Goal: Task Accomplishment & Management: Use online tool/utility

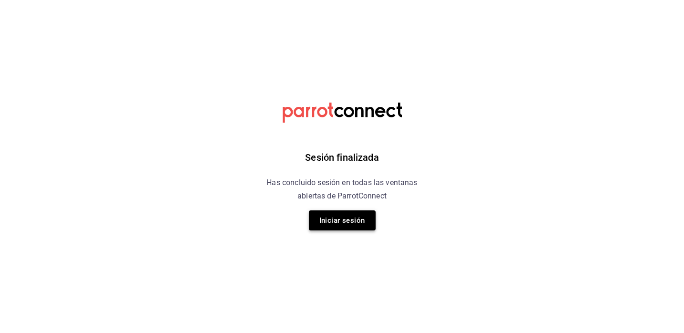
click at [323, 221] on button "Iniciar sesión" at bounding box center [342, 220] width 67 height 20
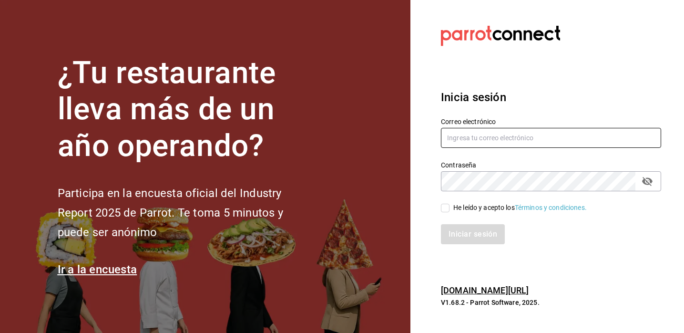
type input "cristel.quevedo@grupocosteno.com"
click at [449, 208] on span "He leído y acepto los Términos y condiciones." at bounding box center [517, 208] width 137 height 10
click at [449, 208] on input "He leído y acepto los Términos y condiciones." at bounding box center [445, 208] width 9 height 9
checkbox input "true"
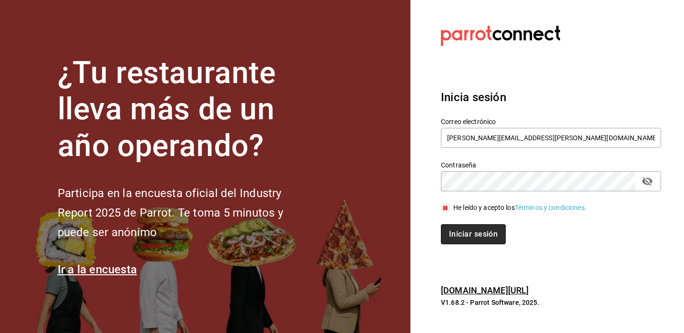
click at [463, 231] on button "Iniciar sesión" at bounding box center [473, 234] width 65 height 20
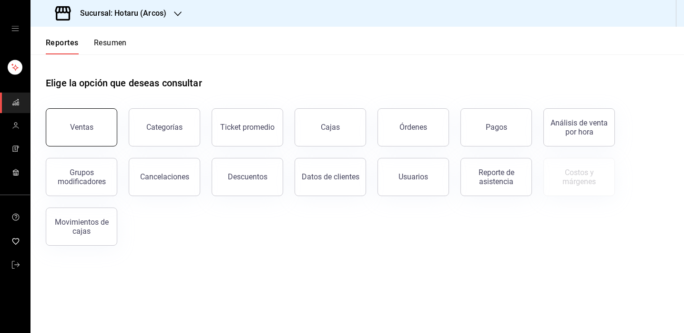
click at [87, 127] on div "Ventas" at bounding box center [81, 126] width 23 height 9
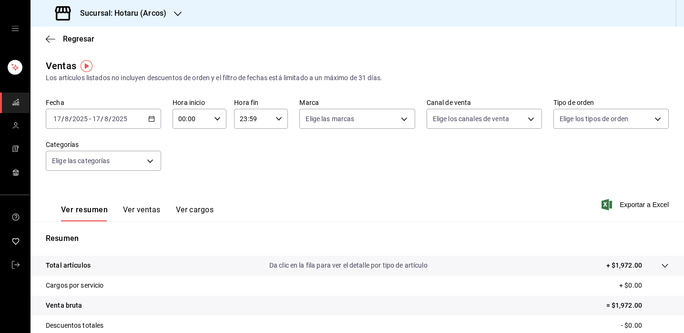
click at [153, 119] on icon "button" at bounding box center [151, 118] width 7 height 7
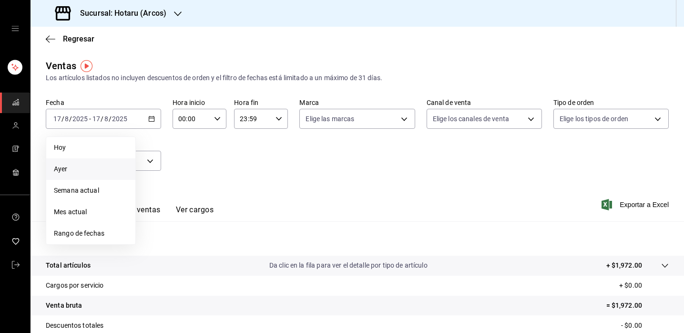
click at [72, 172] on span "Ayer" at bounding box center [91, 169] width 74 height 10
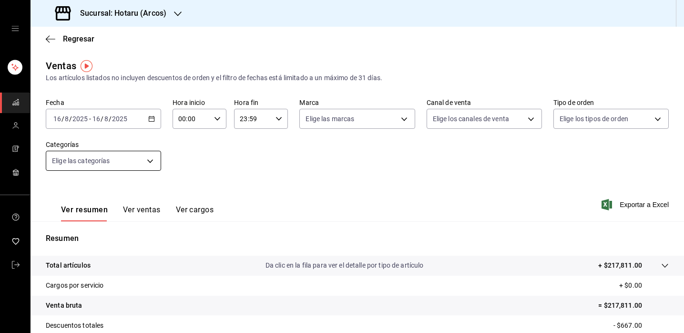
click at [151, 160] on body "Sucursal: Hotaru (Arcos) Regresar Ventas Los artículos listados no incluyen des…" at bounding box center [342, 166] width 684 height 333
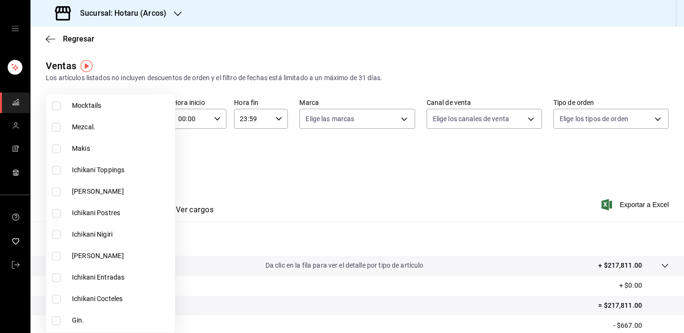
scroll to position [1376, 0]
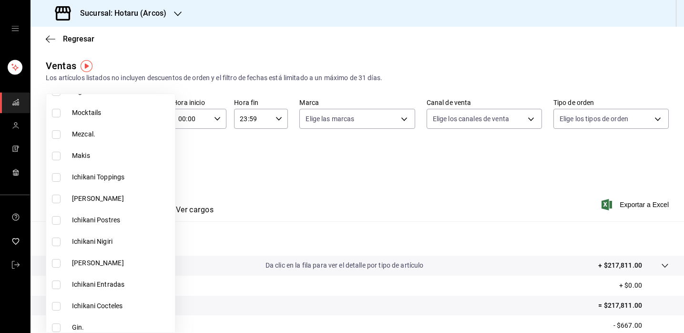
click at [60, 113] on input "checkbox" at bounding box center [56, 113] width 9 height 9
checkbox input "true"
type input "ae4198db-8658-4b93-b542-e7da5fe79c2a"
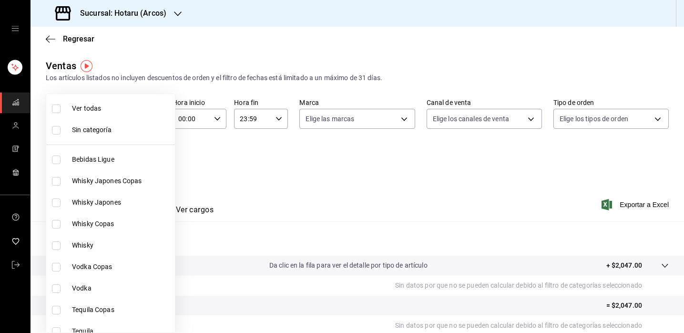
click at [589, 191] on div at bounding box center [342, 166] width 684 height 333
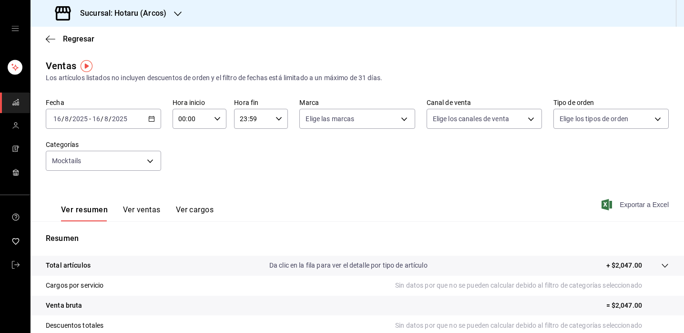
click at [643, 203] on span "Exportar a Excel" at bounding box center [635, 204] width 65 height 11
click at [150, 158] on body "Sucursal: Hotaru (Arcos) Regresar Ventas Los artículos listados no incluyen des…" at bounding box center [342, 166] width 684 height 333
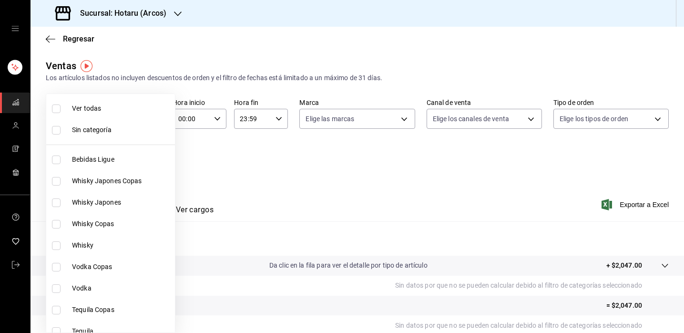
click at [57, 109] on input "checkbox" at bounding box center [56, 108] width 9 height 9
checkbox input "true"
type input "af0fa7ff-854a-4bfb-817f-8061951aea4b,98c40ba0-5fcc-40b0-ad47-58e6283fb45d,d8773…"
checkbox input "true"
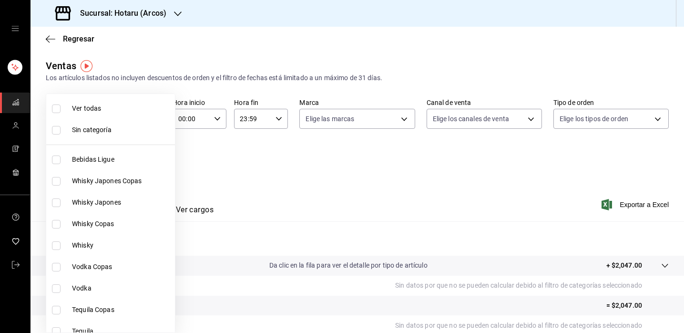
checkbox input "true"
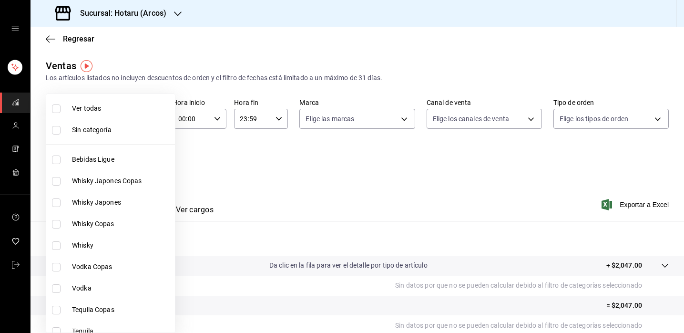
checkbox input "true"
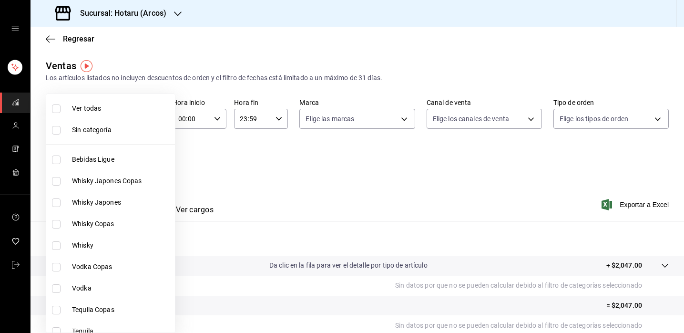
checkbox input "true"
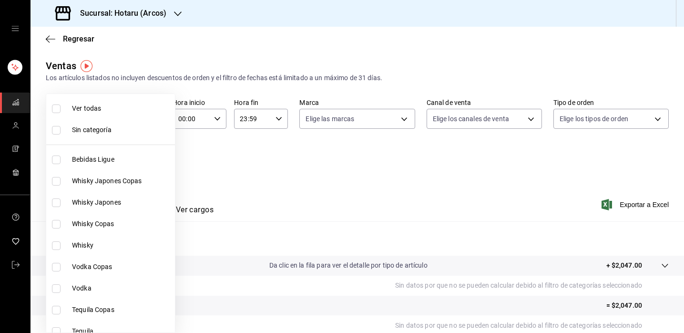
checkbox input "true"
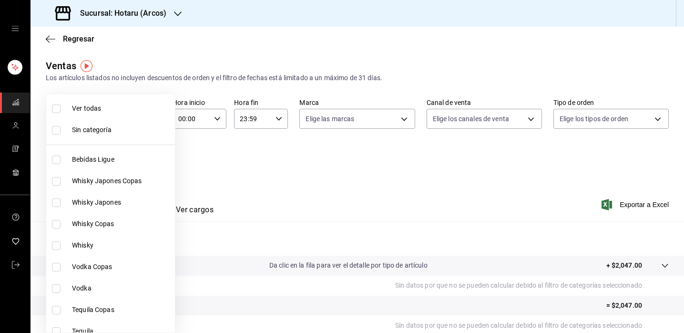
checkbox input "true"
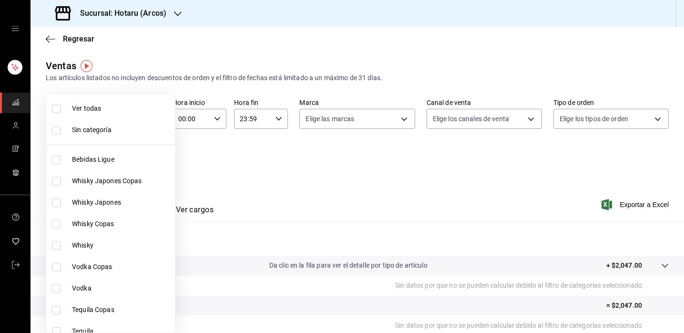
checkbox input "true"
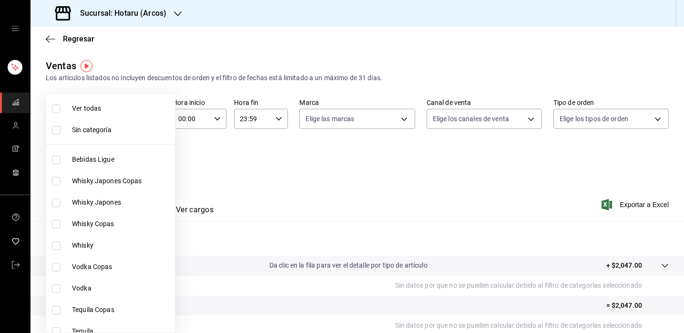
checkbox input "true"
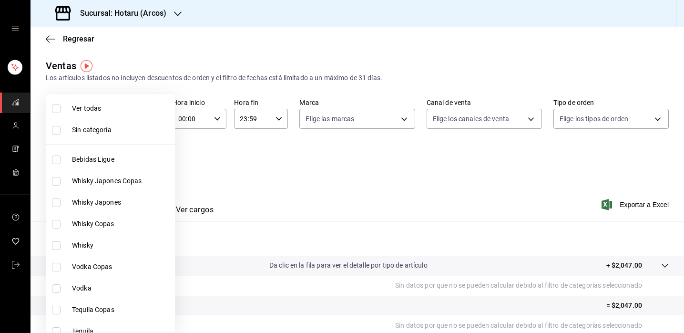
checkbox input "true"
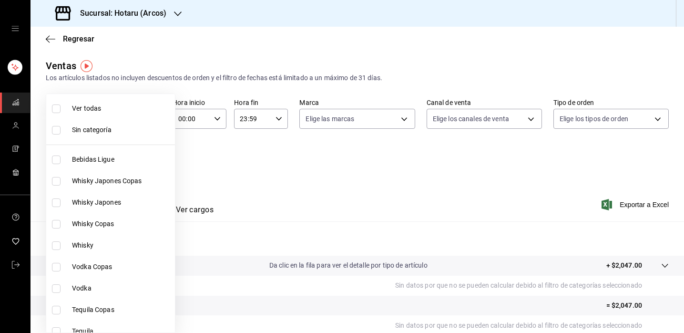
checkbox input "true"
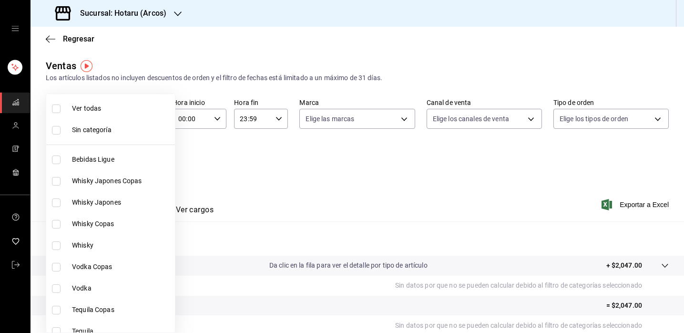
checkbox input "true"
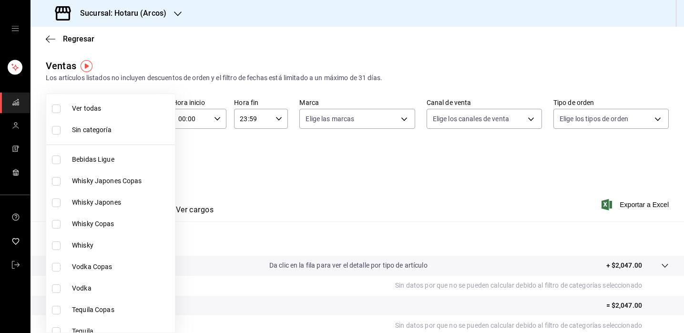
checkbox input "true"
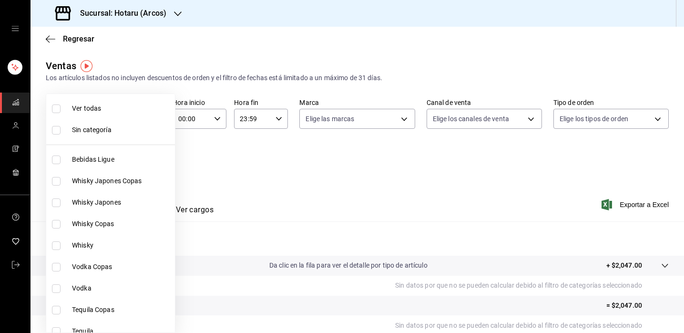
checkbox input "true"
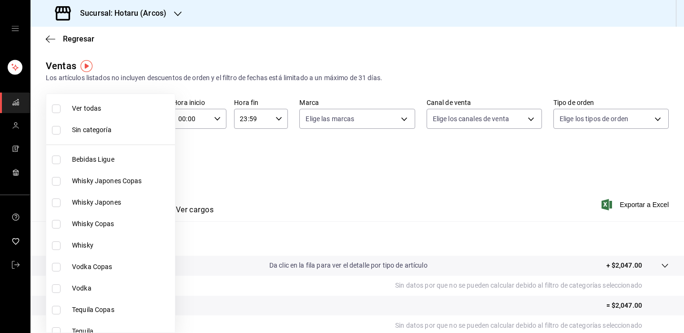
checkbox input "true"
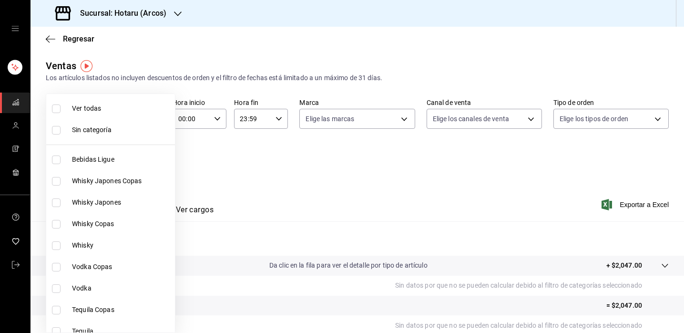
checkbox input "true"
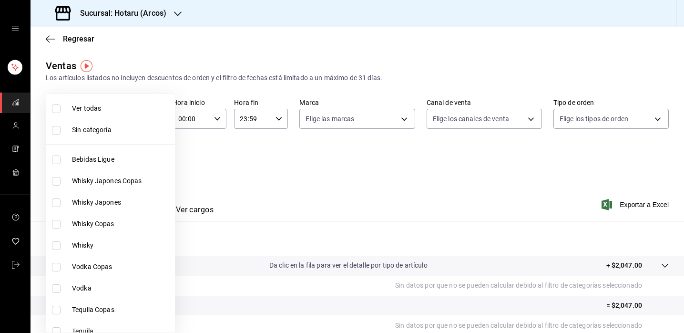
checkbox input "true"
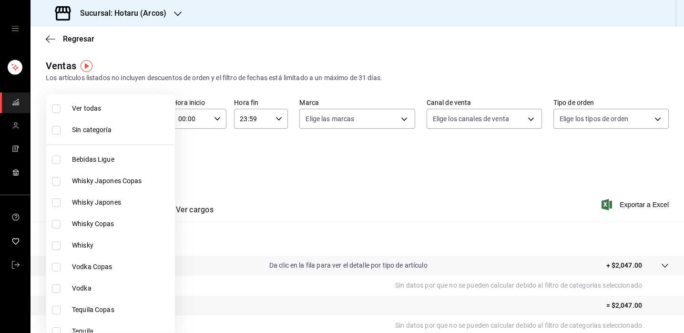
checkbox input "true"
click at [57, 109] on input "checkbox" at bounding box center [56, 108] width 9 height 9
checkbox input "false"
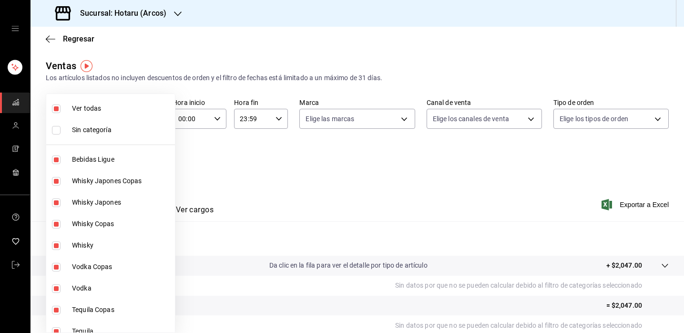
checkbox input "false"
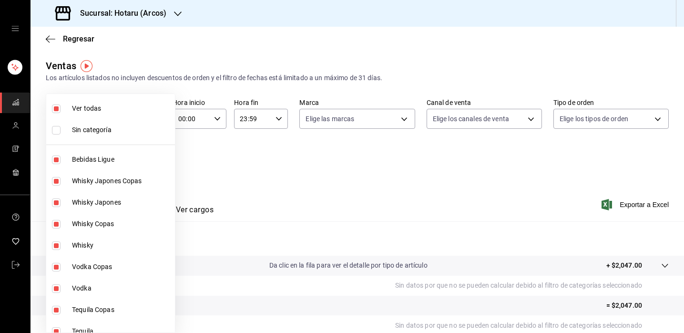
checkbox input "false"
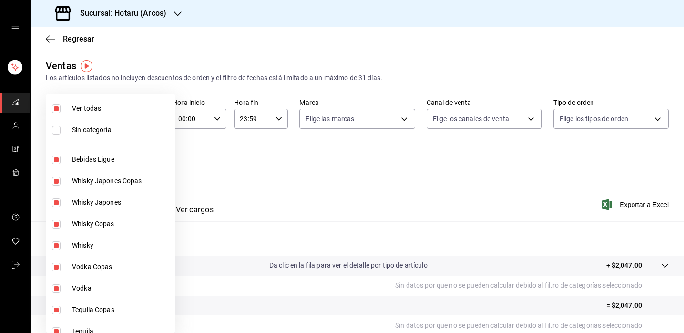
checkbox input "false"
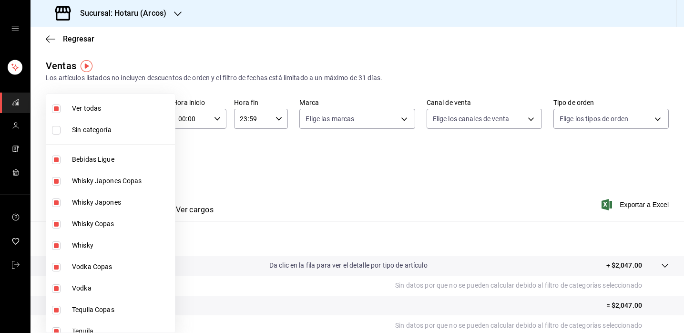
checkbox input "false"
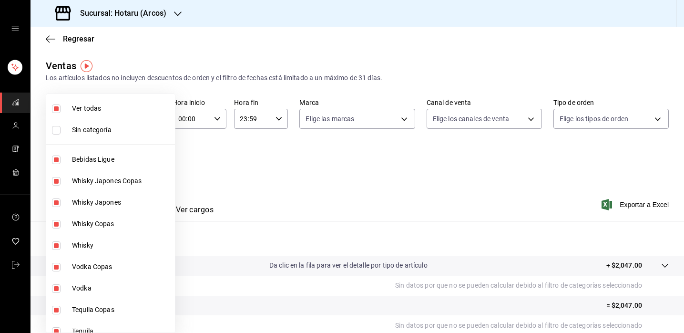
checkbox input "false"
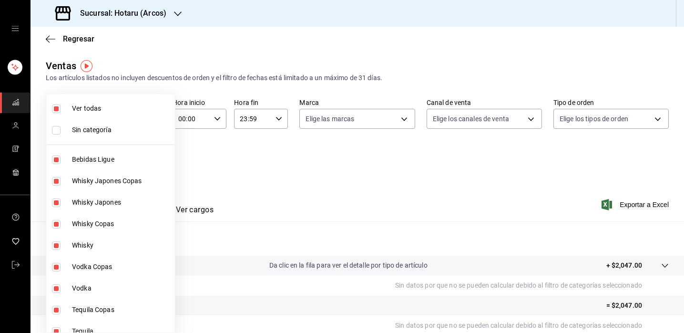
checkbox input "false"
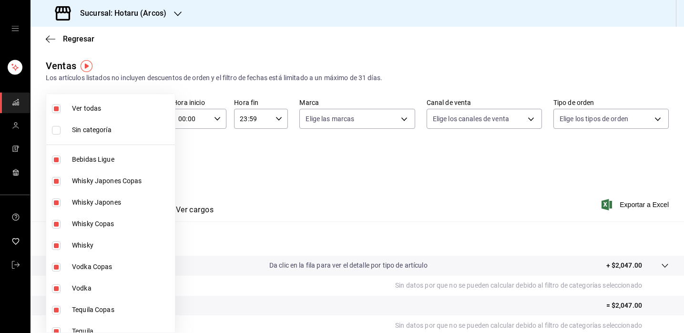
checkbox input "false"
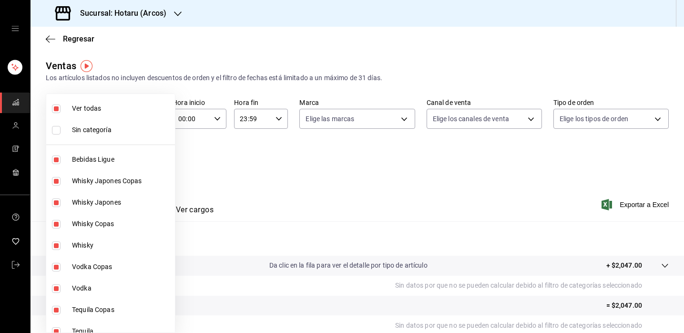
checkbox input "false"
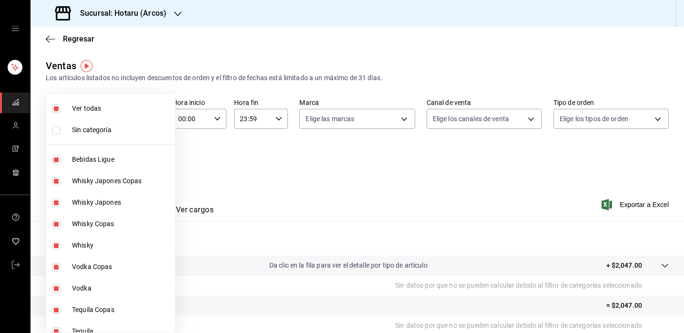
checkbox input "false"
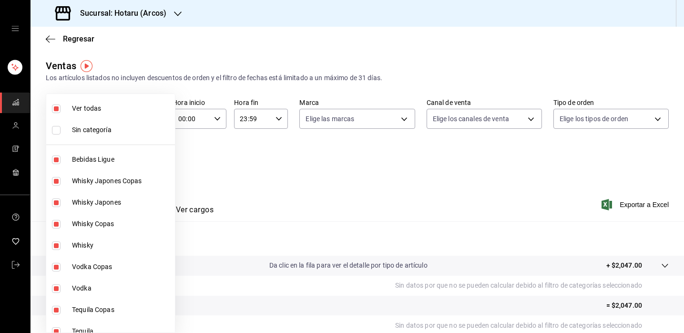
checkbox input "false"
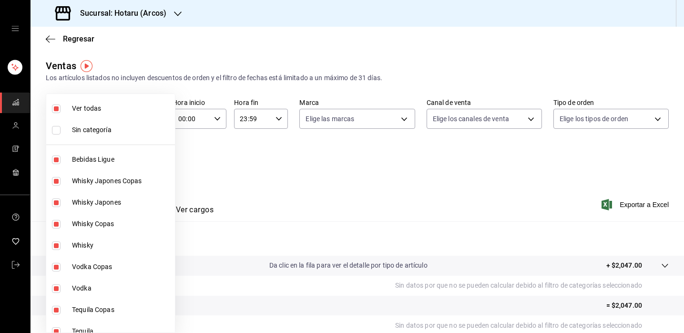
checkbox input "false"
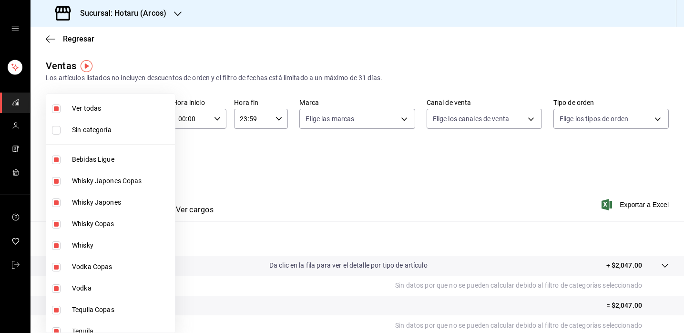
checkbox input "false"
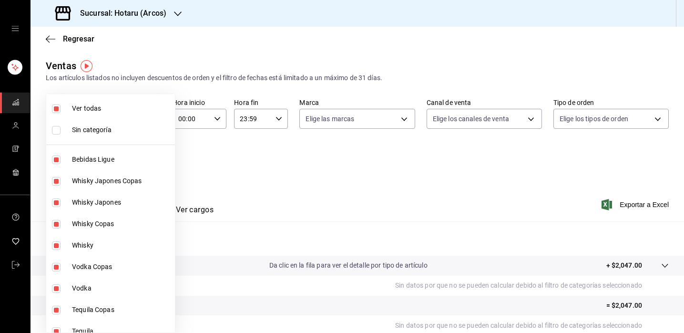
checkbox input "false"
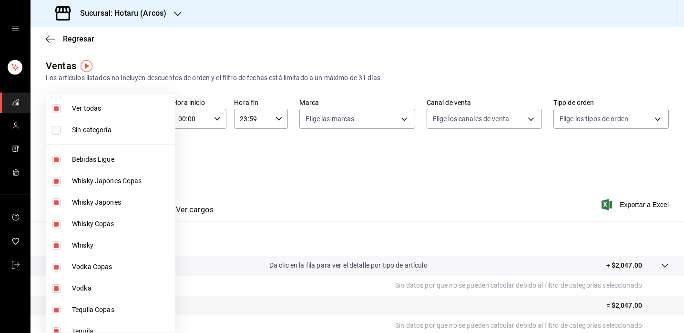
checkbox input "false"
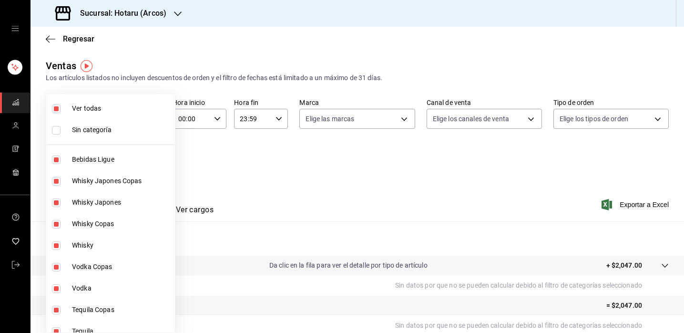
checkbox input "false"
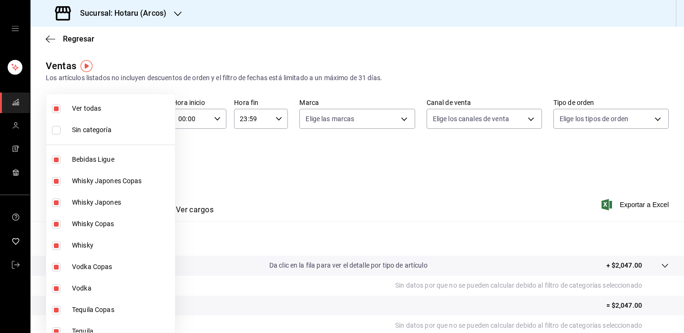
checkbox input "false"
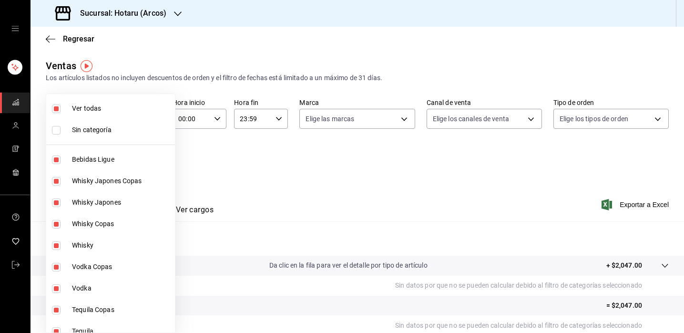
checkbox input "false"
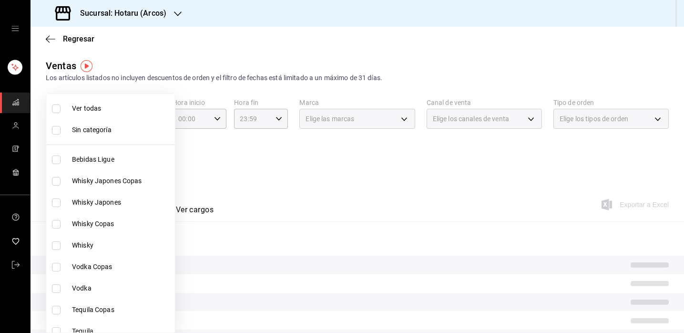
click at [57, 109] on input "checkbox" at bounding box center [56, 108] width 9 height 9
checkbox input "true"
type input "af0fa7ff-854a-4bfb-817f-8061951aea4b,98c40ba0-5fcc-40b0-ad47-58e6283fb45d,d8773…"
checkbox input "true"
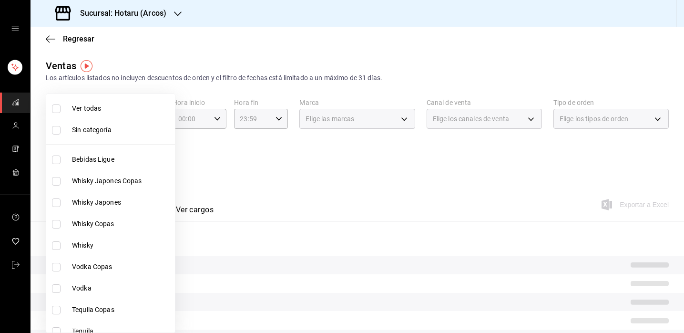
checkbox input "true"
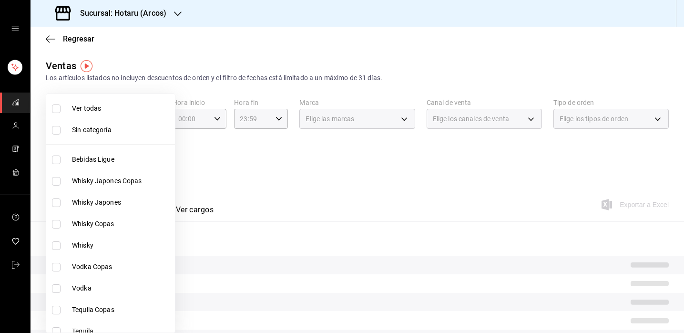
checkbox input "true"
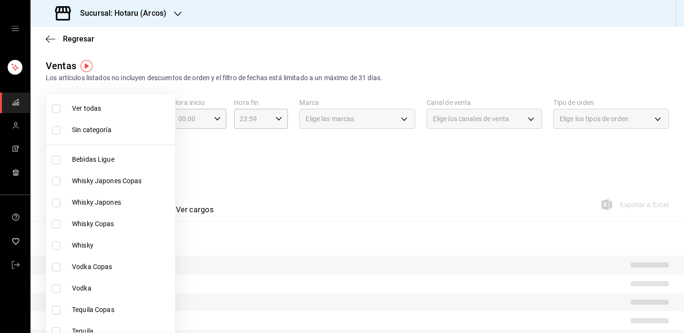
checkbox input "true"
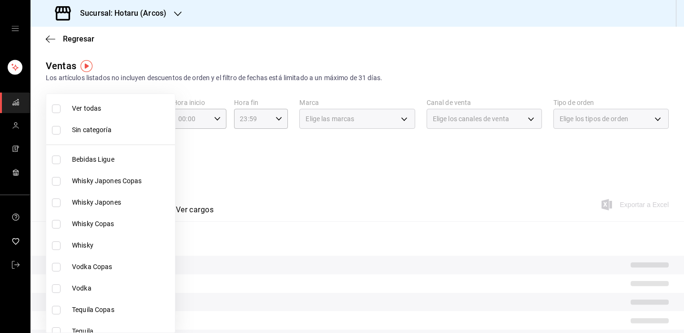
checkbox input "true"
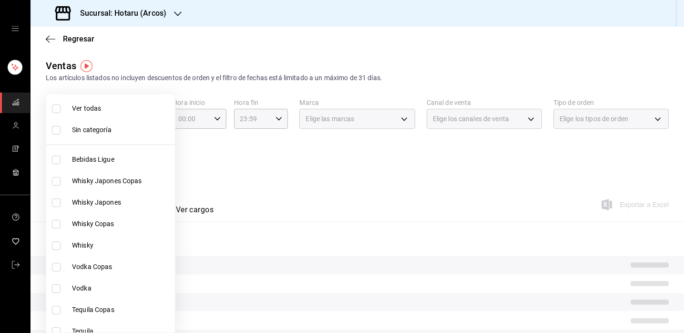
checkbox input "true"
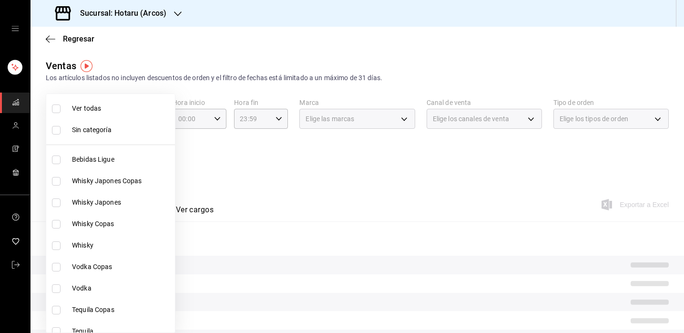
checkbox input "true"
click at [57, 109] on input "checkbox" at bounding box center [56, 108] width 9 height 9
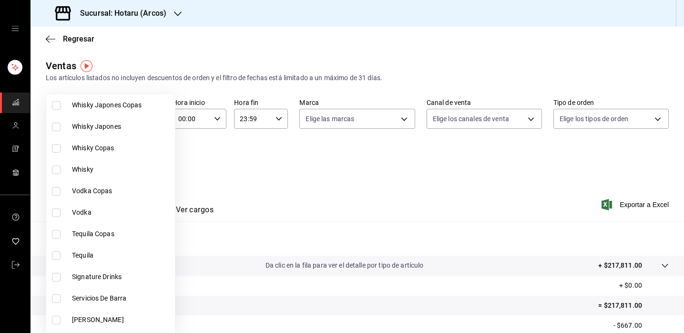
scroll to position [108, 0]
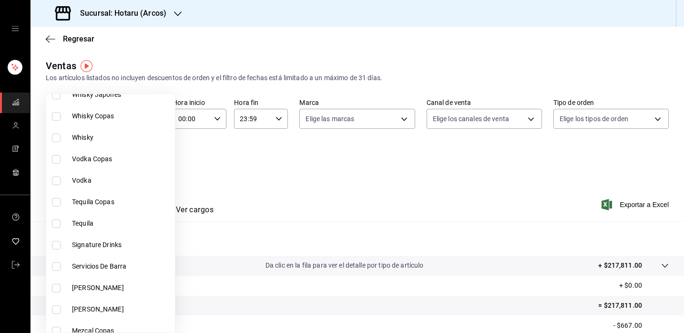
click at [57, 246] on input "checkbox" at bounding box center [56, 245] width 9 height 9
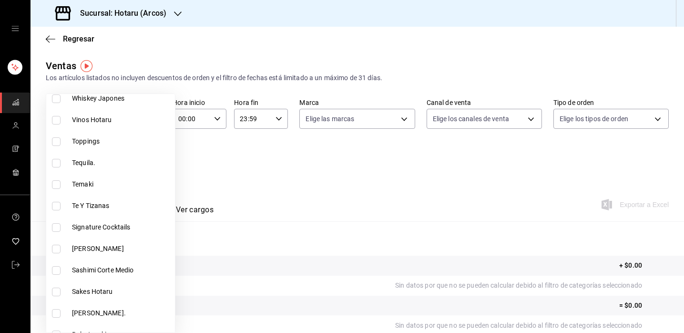
scroll to position [1091, 0]
click at [56, 225] on input "checkbox" at bounding box center [56, 226] width 9 height 9
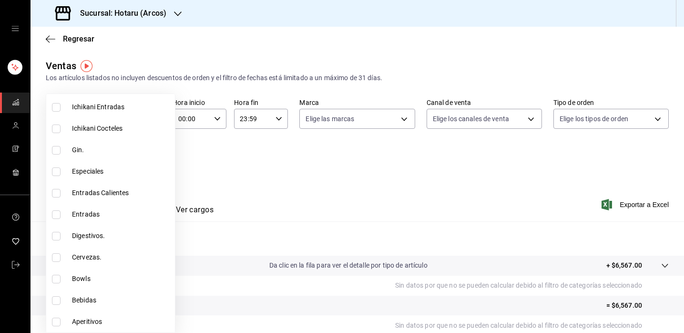
scroll to position [1554, 0]
click at [56, 320] on input "checkbox" at bounding box center [56, 321] width 9 height 9
click at [624, 205] on div at bounding box center [342, 166] width 684 height 333
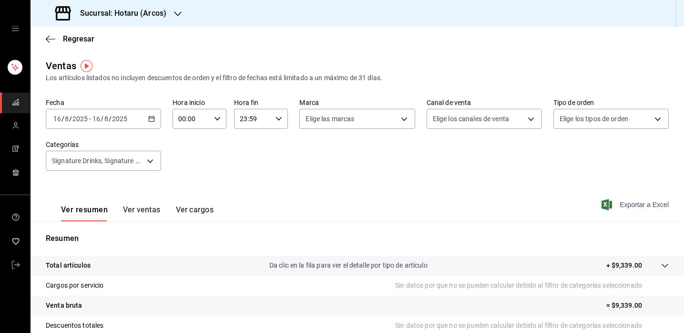
click at [624, 205] on span "Exportar a Excel" at bounding box center [635, 204] width 65 height 11
